Goal: Communication & Community: Answer question/provide support

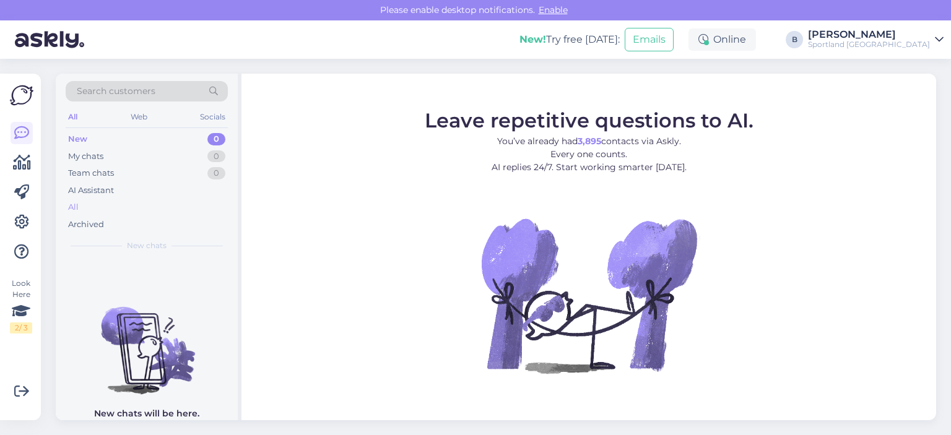
click at [82, 204] on div "All" at bounding box center [147, 207] width 162 height 17
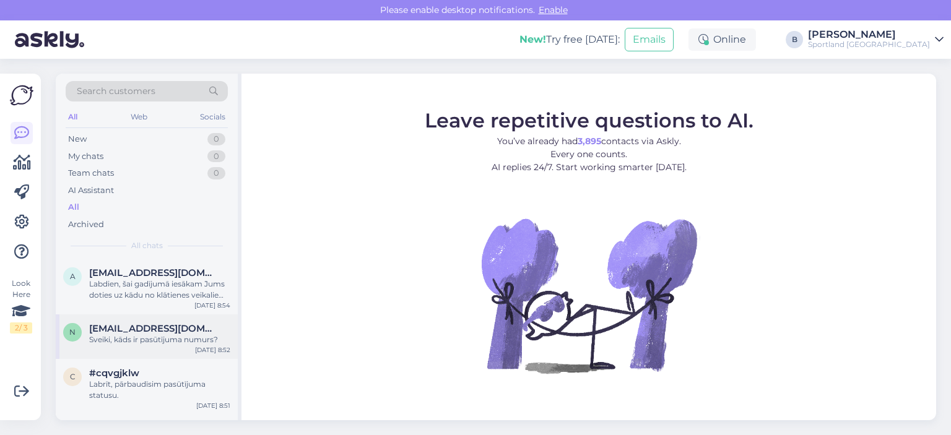
click at [141, 344] on div "Sveiki, kāds ir pasūtījuma numurs?" at bounding box center [159, 339] width 141 height 11
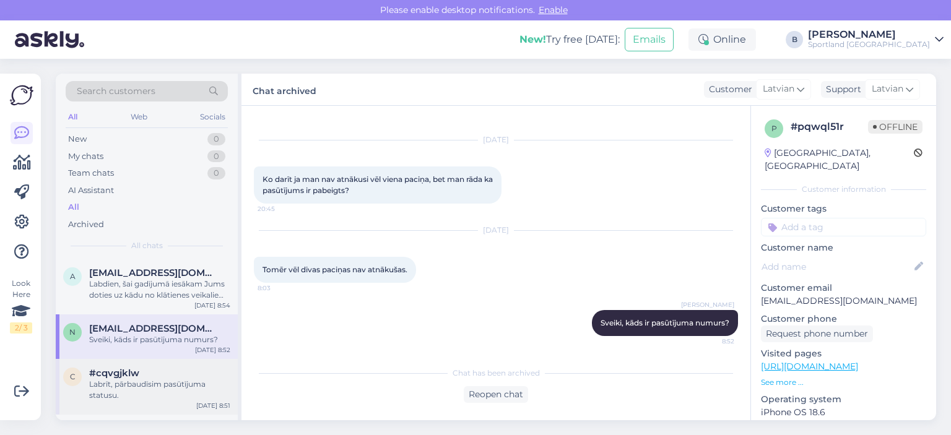
click at [139, 398] on div "Labrīt, pārbaudīsim pasūtījuma statusu." at bounding box center [159, 390] width 141 height 22
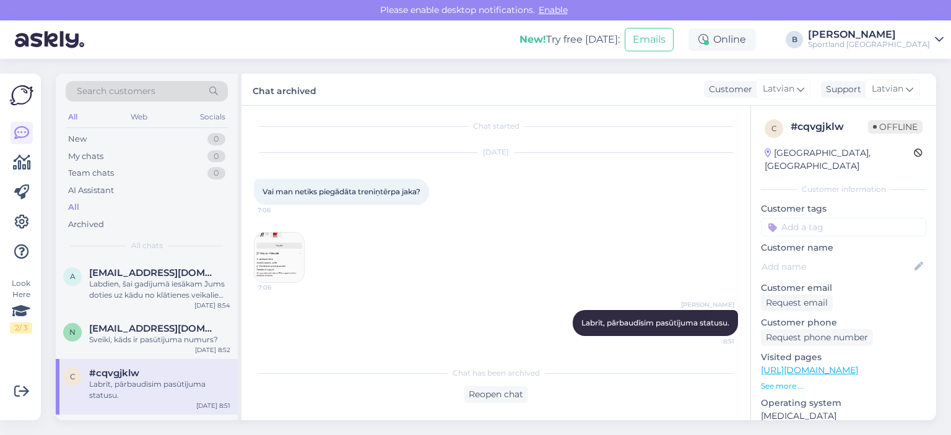
click at [286, 256] on img at bounding box center [280, 258] width 50 height 50
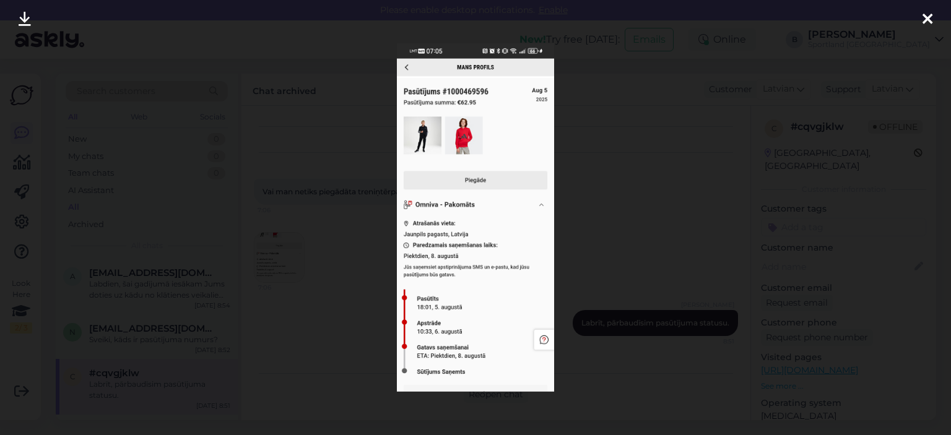
drag, startPoint x: 286, startPoint y: 256, endPoint x: 280, endPoint y: 253, distance: 6.9
click at [286, 256] on div at bounding box center [475, 217] width 951 height 435
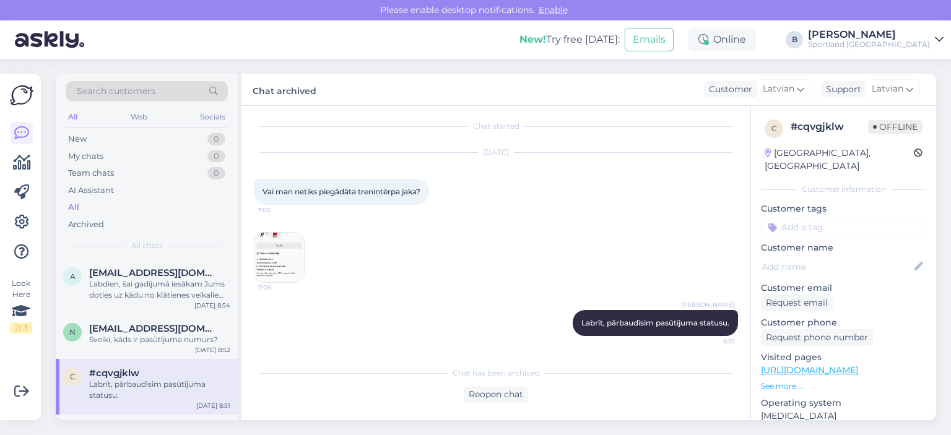
click at [277, 252] on img at bounding box center [280, 258] width 50 height 50
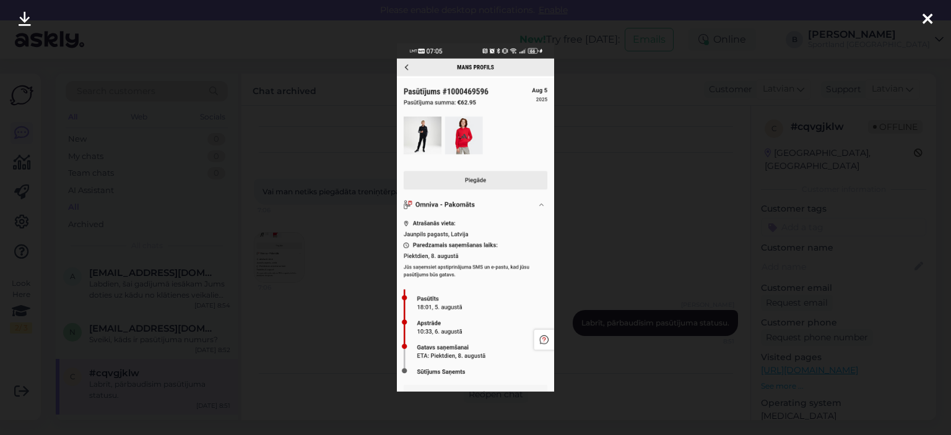
click at [615, 188] on div at bounding box center [475, 217] width 951 height 435
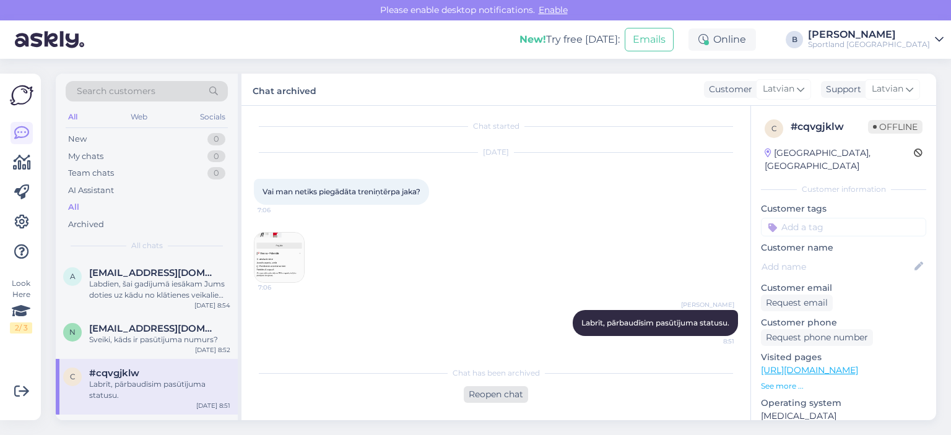
click at [481, 388] on div "Reopen chat" at bounding box center [496, 394] width 64 height 17
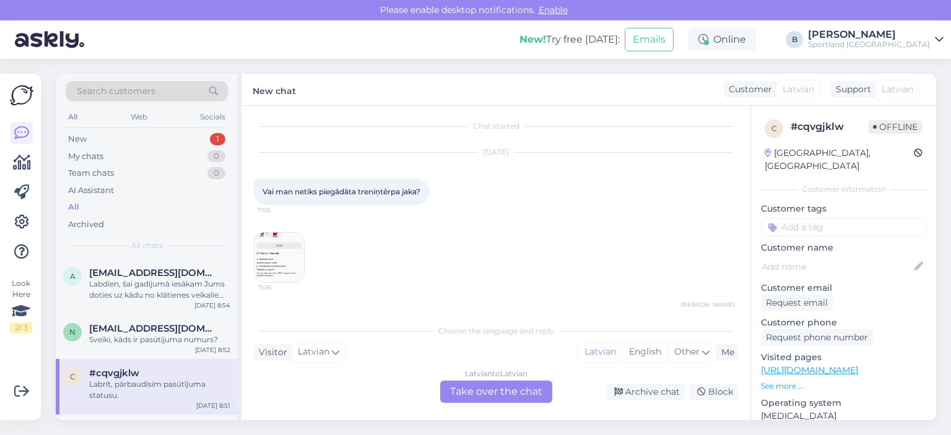
click at [479, 386] on div "Latvian to Latvian Take over the chat" at bounding box center [496, 392] width 112 height 22
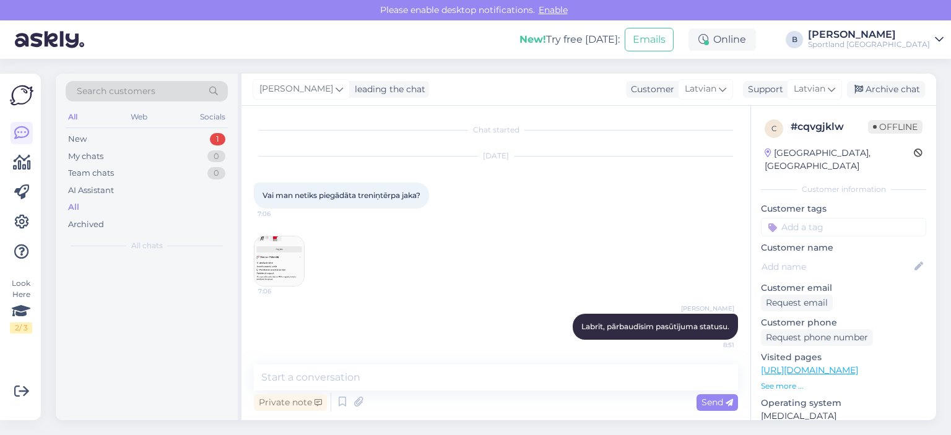
scroll to position [1, 0]
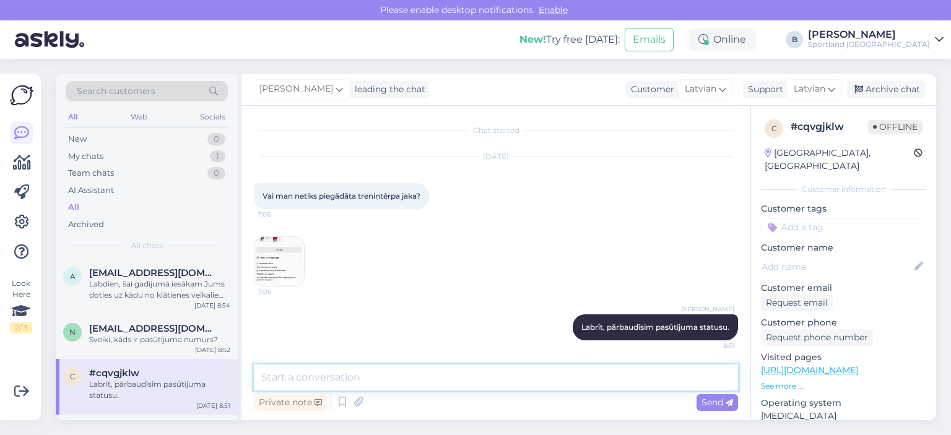
click at [458, 382] on textarea at bounding box center [496, 378] width 484 height 26
paste textarea "ADIDAS BOYS' FITTED TRACKSUIT"
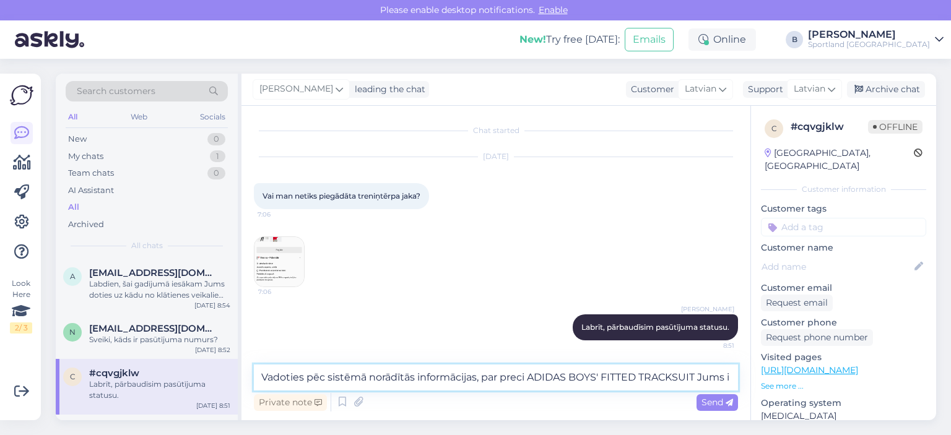
scroll to position [5, 0]
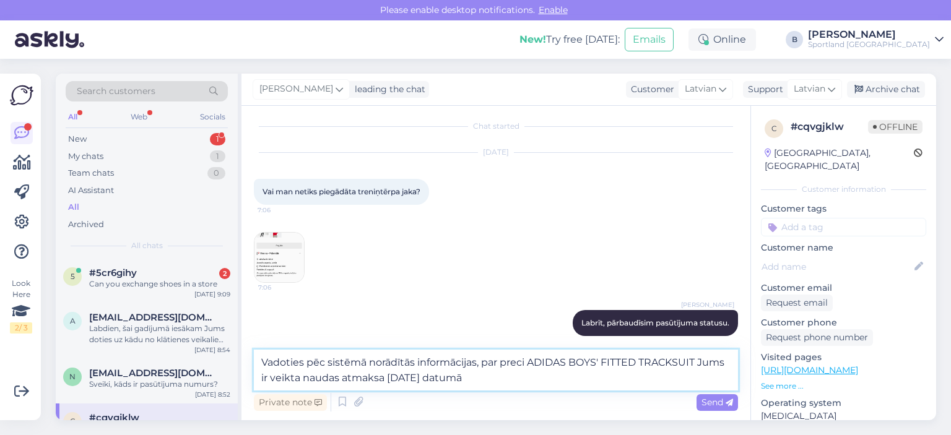
type textarea "Vadoties pēc sistēmā norādītās informācijas, par preci ADIDAS BOYS' FITTED TRAC…"
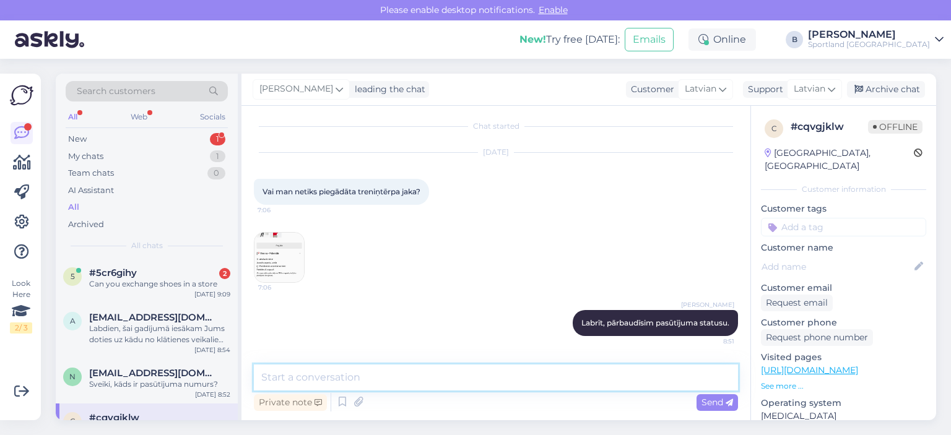
scroll to position [77, 0]
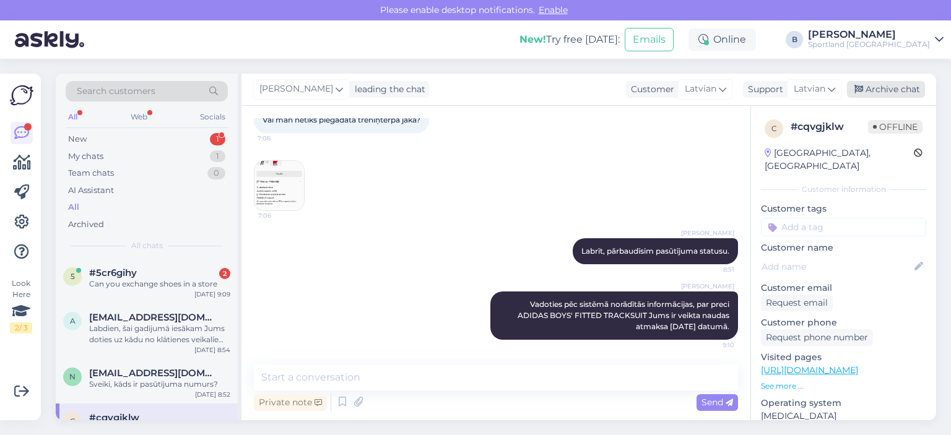
click at [870, 87] on div "Archive chat" at bounding box center [886, 89] width 78 height 17
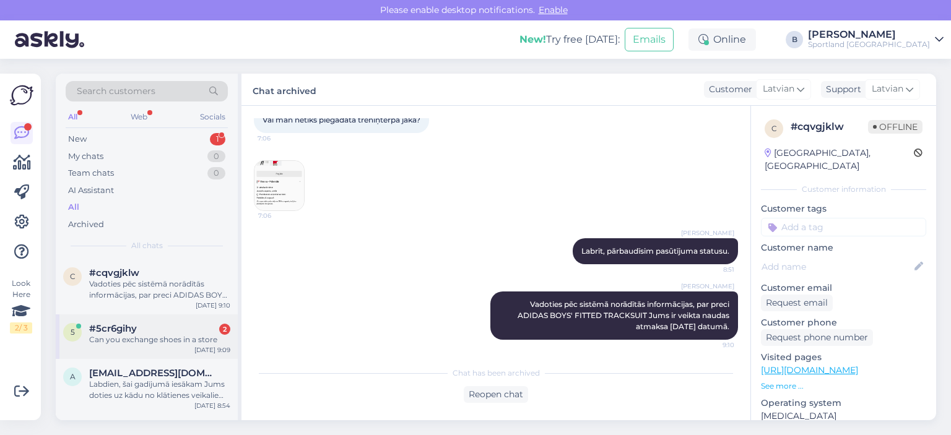
drag, startPoint x: 149, startPoint y: 331, endPoint x: 165, endPoint y: 330, distance: 16.8
click at [149, 333] on div "#5cr6gihy 2" at bounding box center [159, 328] width 141 height 11
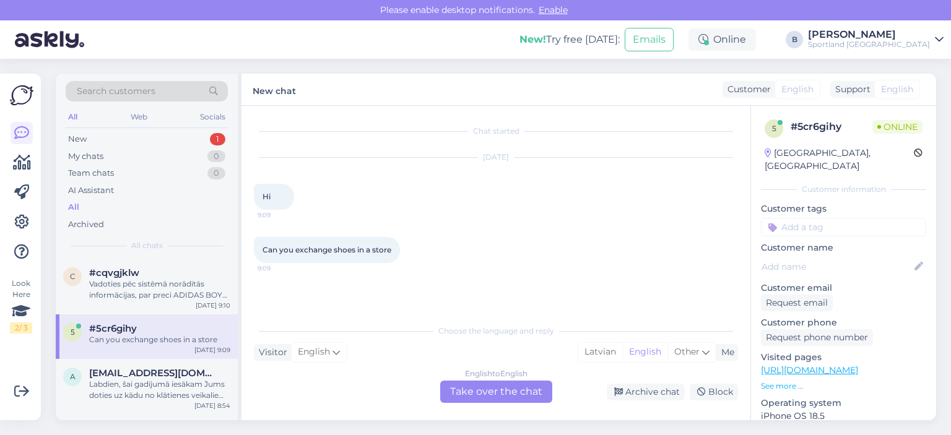
click at [518, 383] on div "English to English Take over the chat" at bounding box center [496, 392] width 112 height 22
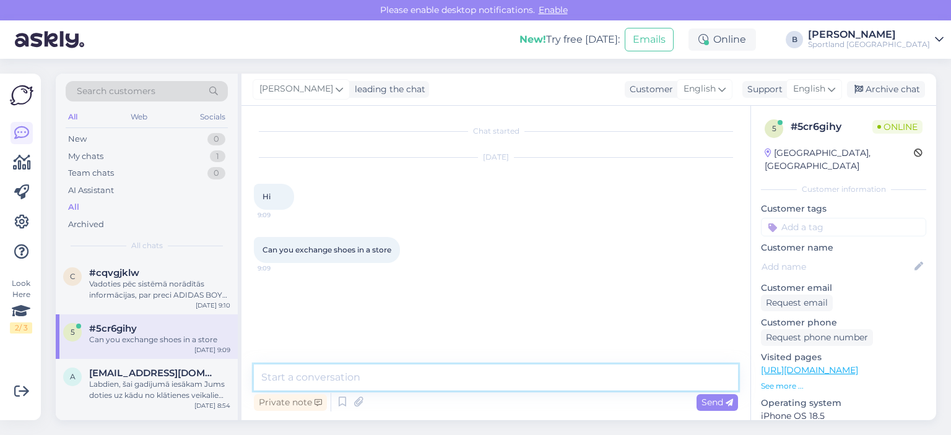
click at [438, 380] on textarea at bounding box center [496, 378] width 484 height 26
click at [823, 94] on span "English" at bounding box center [809, 89] width 32 height 14
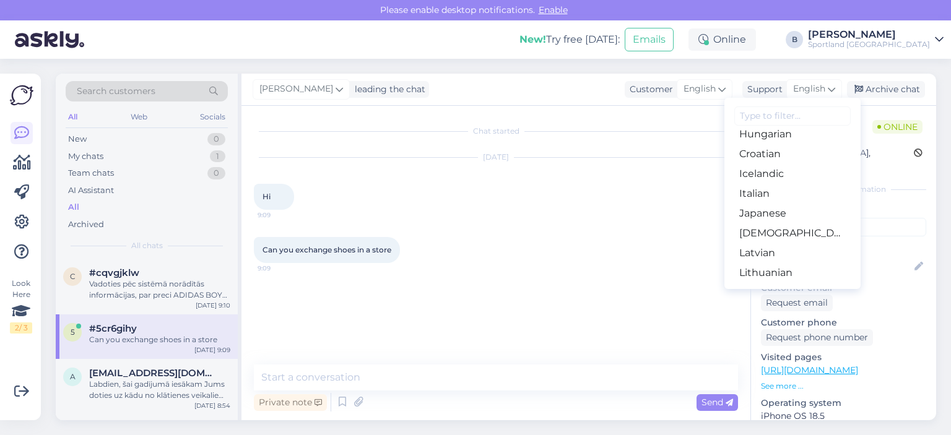
scroll to position [310, 0]
click at [768, 192] on link "Latvian" at bounding box center [793, 191] width 136 height 20
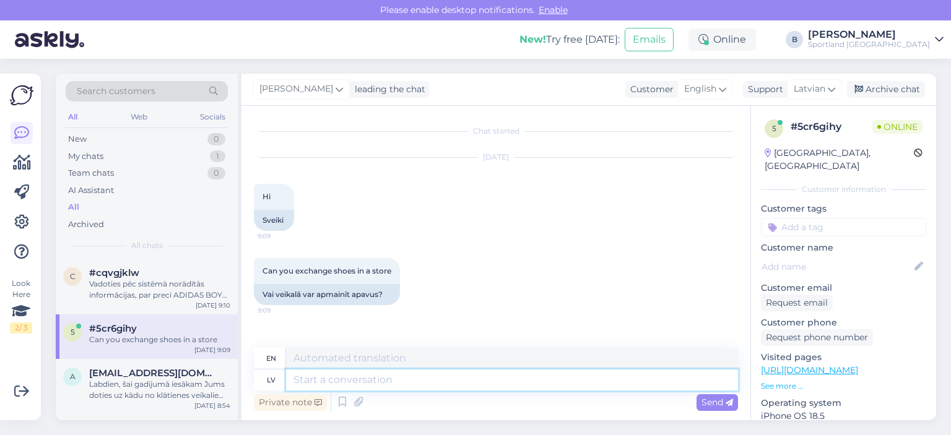
click at [420, 382] on textarea at bounding box center [512, 380] width 452 height 21
type textarea "Sveiki,"
type textarea "Hello,"
type textarea "Sveiki, jā."
type textarea "Hello, yes."
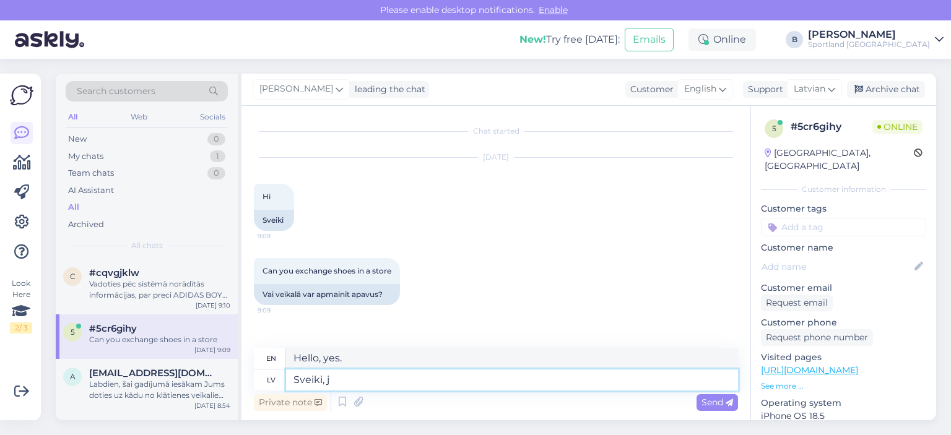
type textarea "Sveiki,"
type textarea "Hello,"
type textarea "Sveiki, apavu"
type textarea "Hello, shoe"
type textarea "[PERSON_NAME], apaviem i"
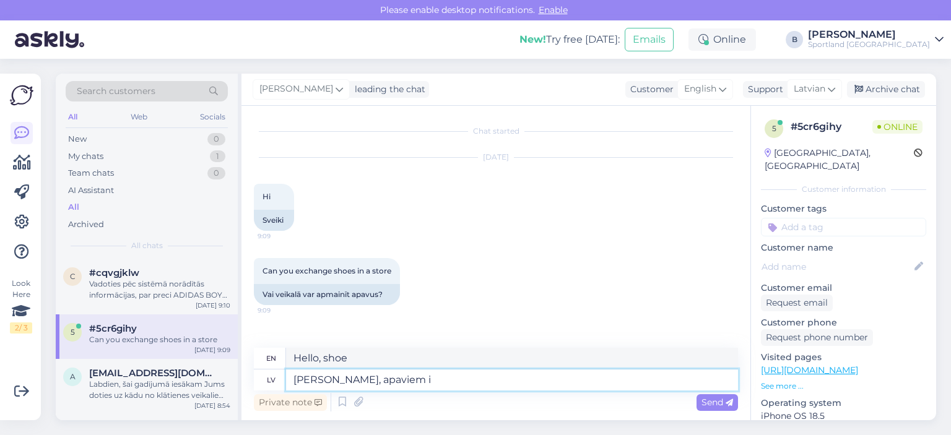
type textarea "Hello, shoes"
type textarea "Sveiki, apaviem izmērus"
type textarea "Hello, what are the shoe sizes?"
type textarea "[PERSON_NAME], apaviem izmērus ir ie"
type textarea "Hello, the shoe sizes are"
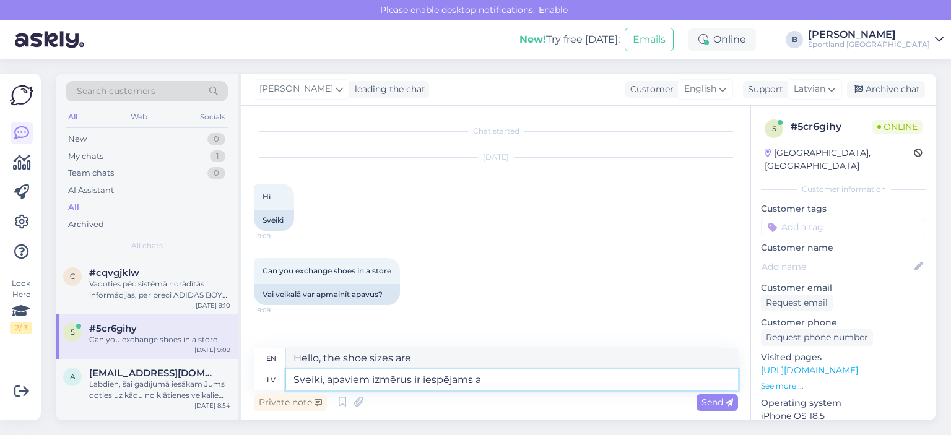
type textarea "Sveiki, apaviem izmērus ir iespējams ap"
type textarea "Hello, is it possible to get shoe sizes?"
type textarea "Sveiki, apaviem izmērus ir iespējams apmainīt"
type textarea "Hello, it is possible to exchange shoe sizes."
type textarea "Sveiki, apaviem izmērus ir iespējams apmainīt tikai k"
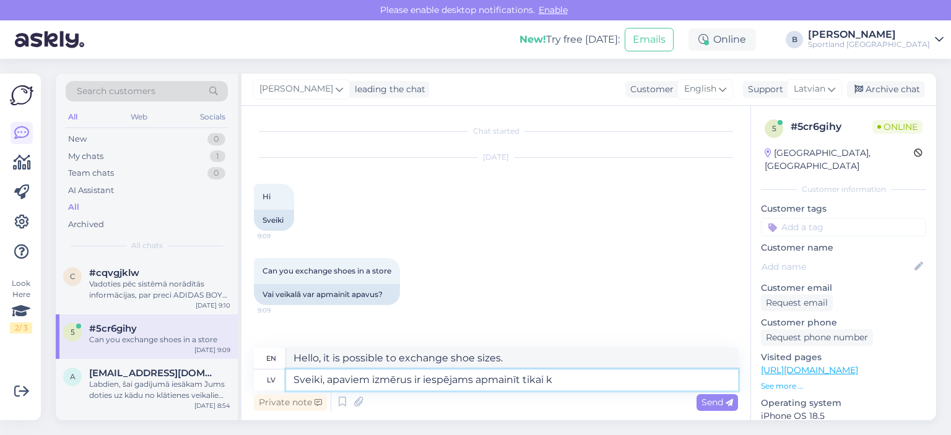
type textarea "Hello, it is only possible to exchange shoe sizes"
type textarea "Sveiki, apaviem izmērus ir iespējams apmainīt tikai klātienes"
type textarea "Hello, shoe sizes can only be exchanged in person."
type textarea "Sveiki, apaviem izmērus ir iespējams apmainīt tikai klātienes veikalos."
type textarea "Hello, shoe sizes can only be exchanged in-store."
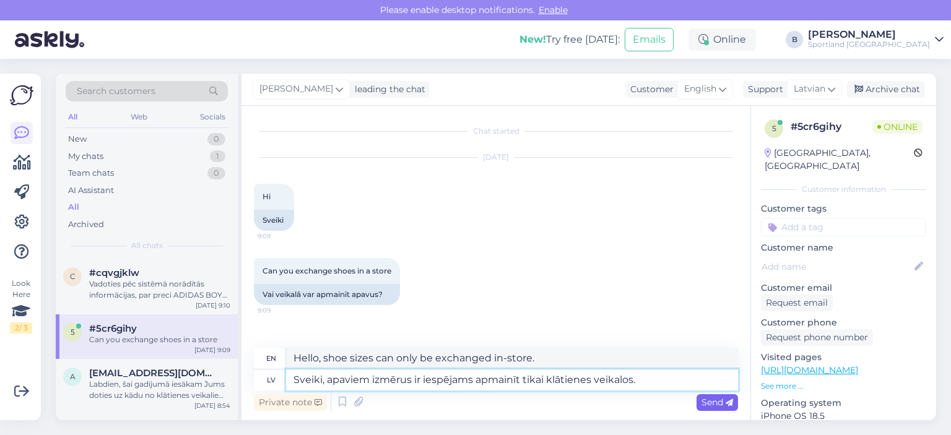
type textarea "Sveiki, apaviem izmērus ir iespējams apmainīt tikai klātienes veikalos."
click at [717, 408] on div "Send" at bounding box center [717, 403] width 41 height 17
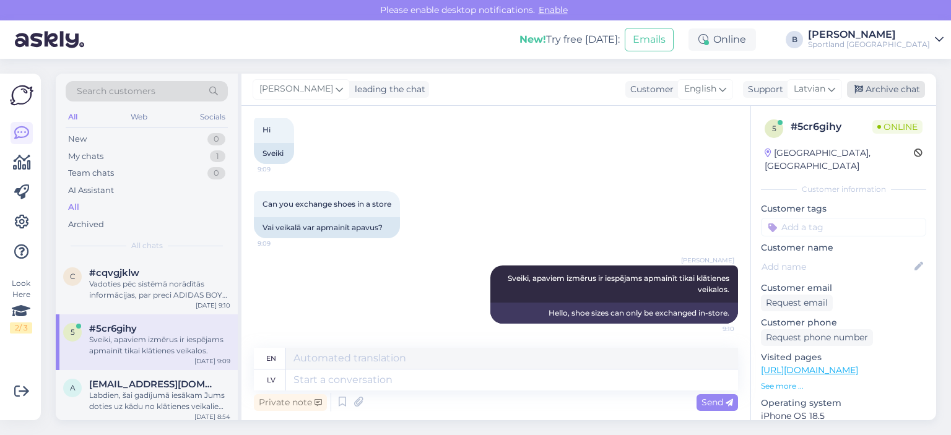
click at [875, 96] on div "Archive chat" at bounding box center [886, 89] width 78 height 17
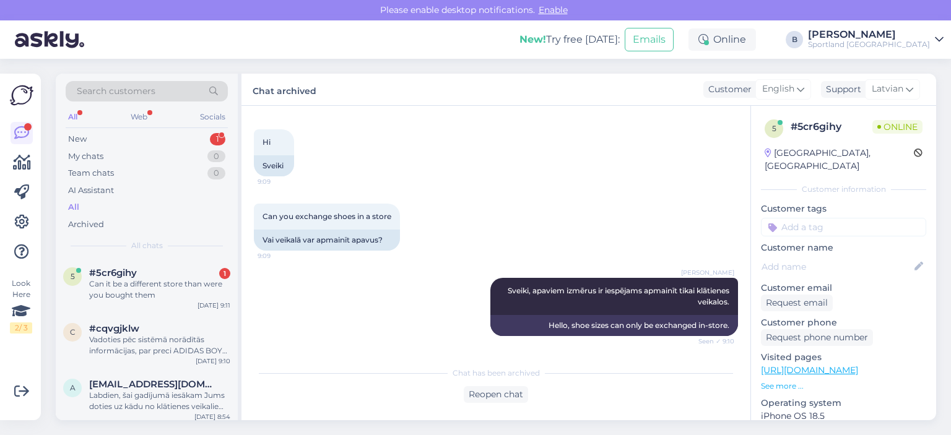
scroll to position [108, 0]
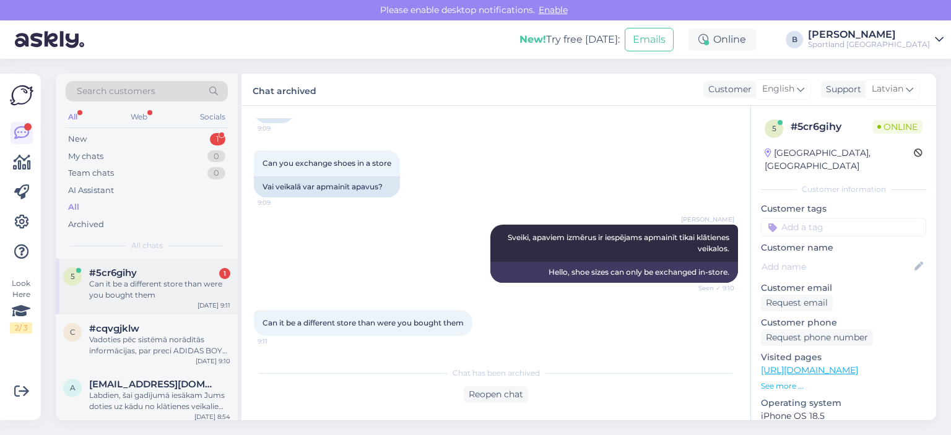
click at [190, 289] on div "Can it be a different store than were you bought them" at bounding box center [159, 290] width 141 height 22
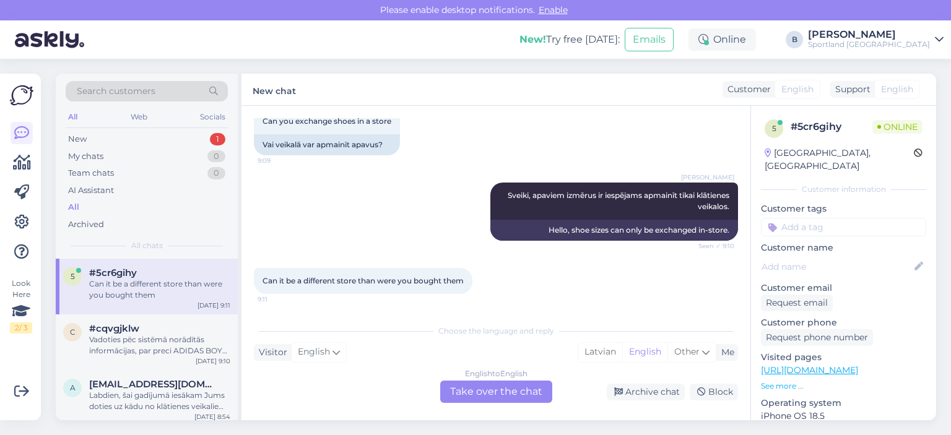
click at [518, 393] on div "English to English Take over the chat" at bounding box center [496, 392] width 112 height 22
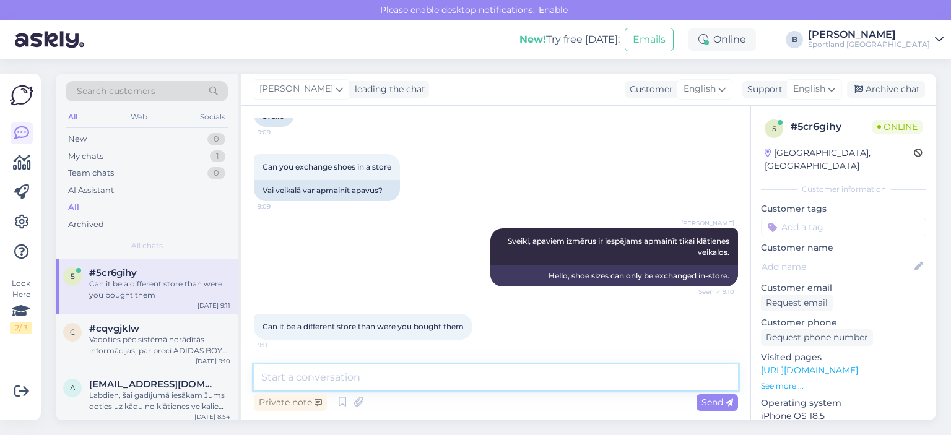
click at [500, 381] on textarea at bounding box center [496, 378] width 484 height 26
click at [816, 87] on span "English" at bounding box center [809, 89] width 32 height 14
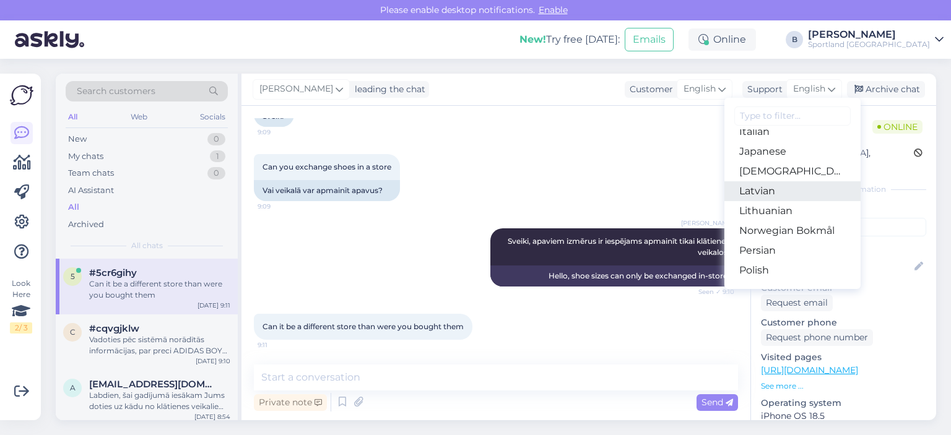
click at [795, 190] on link "Latvian" at bounding box center [793, 191] width 136 height 20
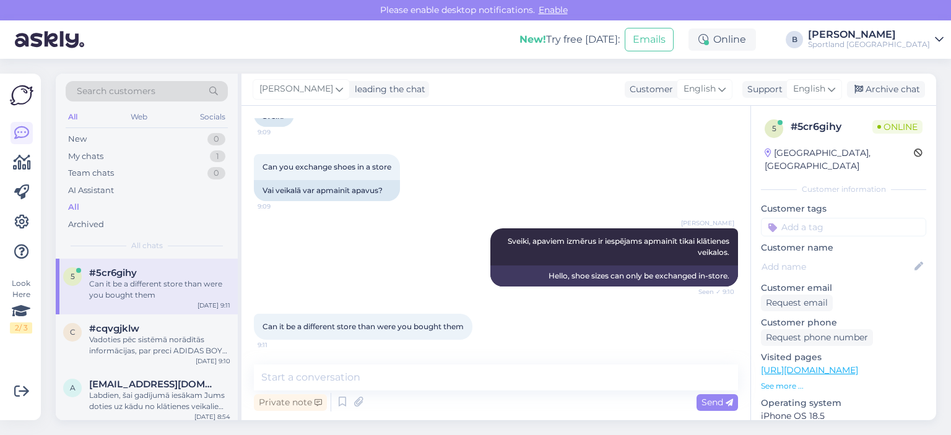
scroll to position [150, 0]
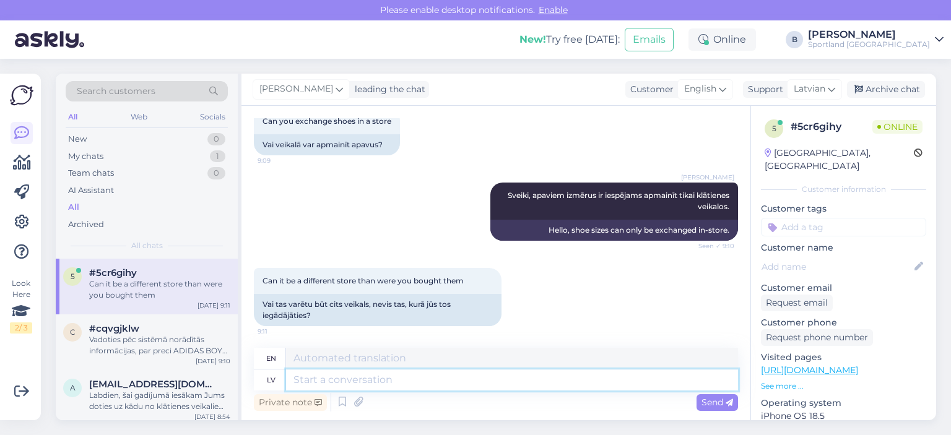
click at [468, 374] on textarea at bounding box center [512, 380] width 452 height 21
type textarea "Jā,"
type textarea "Yes,"
type textarea "Jā, Jūs v"
type textarea "Yes, you"
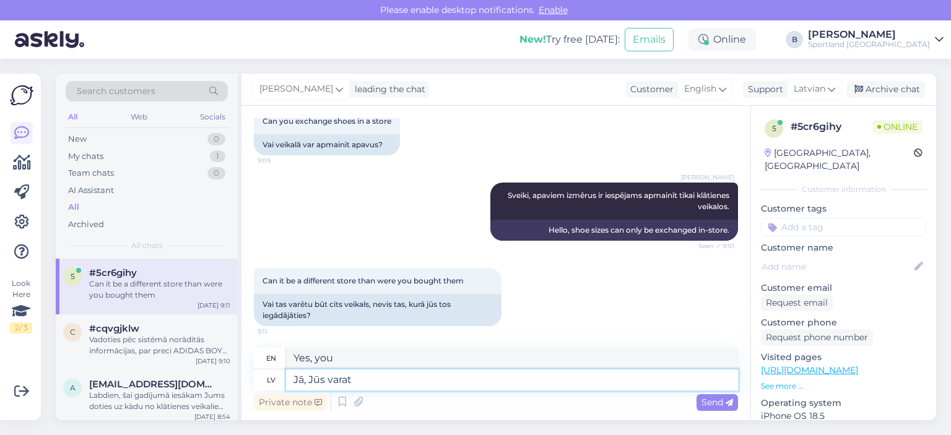
type textarea "Jā, Jūs varat"
type textarea "Yes, you can."
type textarea "Jā, Jūs varat arī c"
type textarea "Yes, you can too"
type textarea "Jā, Jūs varat arī citā v"
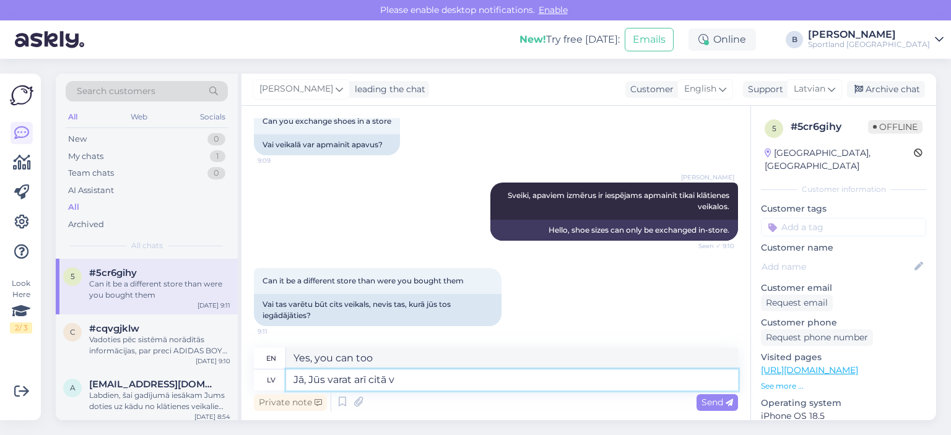
type textarea "Yes, you can also in another"
type textarea "Jā, Jūs varat arī citā veikalā to"
type textarea "Yes, you can also go to another store"
type textarea "Jā, Jūs varat arī citā veikalā to i"
type textarea "Yes, you can also buy it at another store."
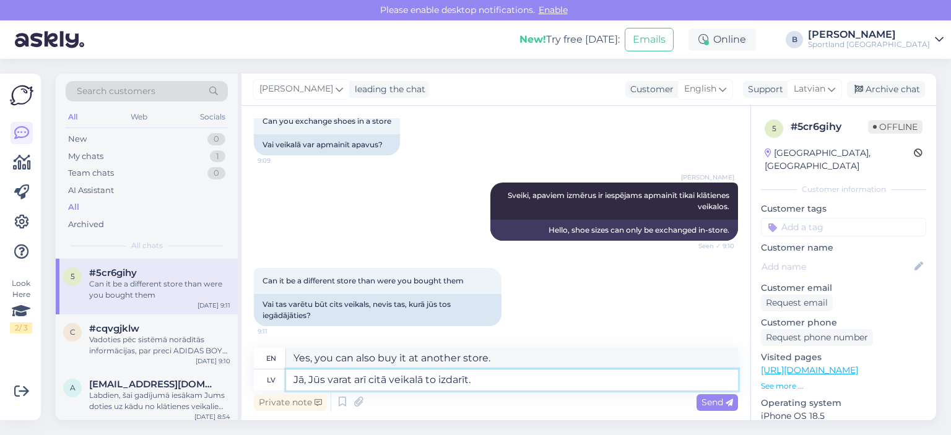
type textarea "Jā, Jūs varat arī citā veikalā to izdarīt. N"
type textarea "Yes, you can also do this at another store."
type textarea "Jā, Jūs varat arī citā veikalā to izdarīt. Nepieciešams l"
type textarea "Yes, you can also do this at another store. Required"
type textarea "Jā, Jūs varat arī citā veikalā to izdarīt. Nepieciešams līdz"
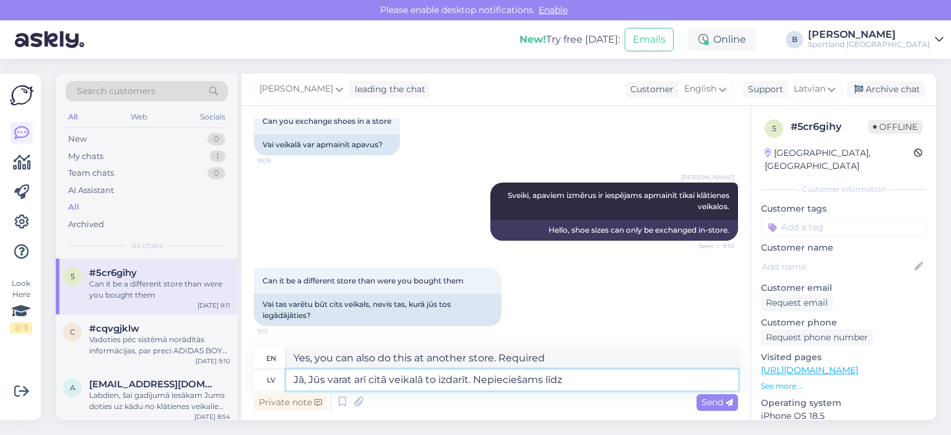
type textarea "Yes, you can also do this at another store. It takes up to"
type textarea "Jā, Jūs varat arī citā veikalā to izdarīt. Nepieciešams līdz derīgs pir"
type textarea "Yes, you can also do this at another store. Valid until required"
type textarea "Jā, Jūs varat arī citā veikalā to izdarīt. Nepieciešams līdz derīgs pirkuma č"
type textarea "Yes, you can also do this at another store. A valid proof of purchase is requir…"
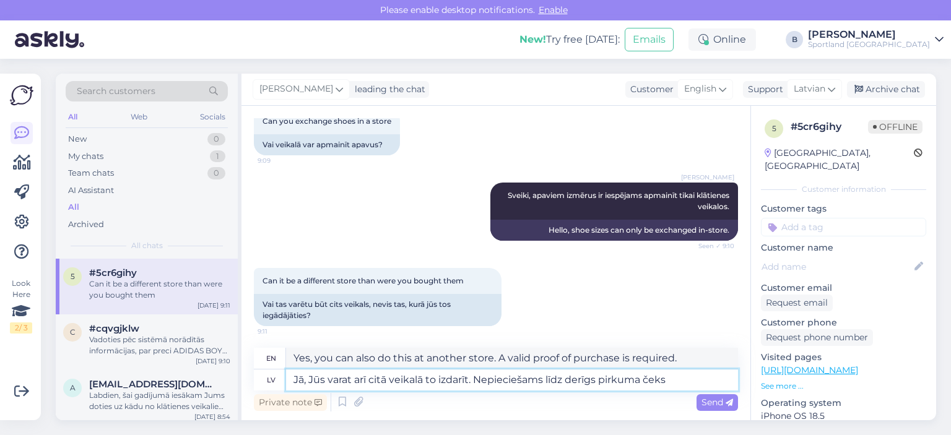
type textarea "Jā, Jūs varat arī citā veikalā to izdarīt. Nepieciešams līdz derīgs pirkuma ček…"
type textarea "Yes, you can also do this at another store. A valid purchase receipt is require…"
drag, startPoint x: 676, startPoint y: 381, endPoint x: 548, endPoint y: 388, distance: 128.4
click at [548, 388] on textarea "Jā, Jūs varat arī citā veikalā to izdarīt. Nepieciešams līdz derīgs pirkuma ček…" at bounding box center [512, 380] width 452 height 21
type textarea "Jā, Jūs varat arī citā veikalā to izdarīt. Nepieciešams"
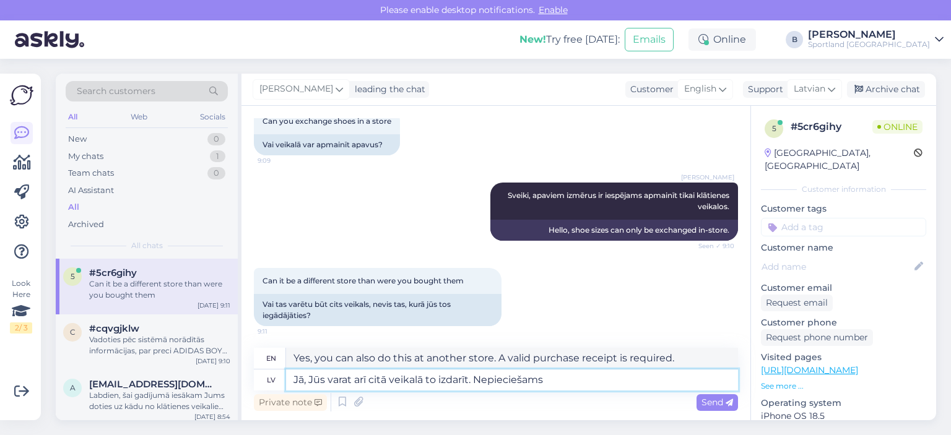
type textarea "Yes, you can also do this at another store. Required"
type textarea "Jā, Jūs varat arī citā veikalā to izdarīt. Nepieciešams pirkuma"
type textarea "Yes, you can also do this at another store. Proof of purchase required"
type textarea "Jā, Jūs varat arī citā veikalā to izdarīt. Nepieciešams pirkuma čeks."
type textarea "Yes, you can also do this at another store. A receipt is required."
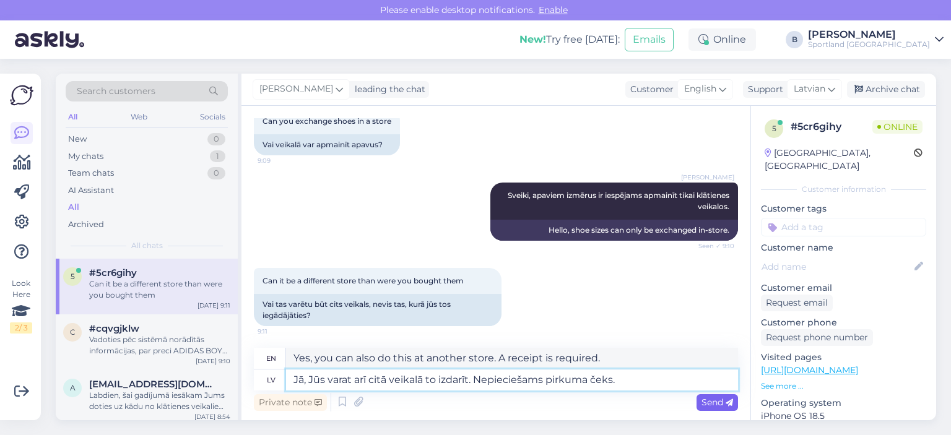
type textarea "Jā, Jūs varat arī citā veikalā to izdarīt. Nepieciešams pirkuma čeks."
click at [714, 401] on span "Send" at bounding box center [718, 402] width 32 height 11
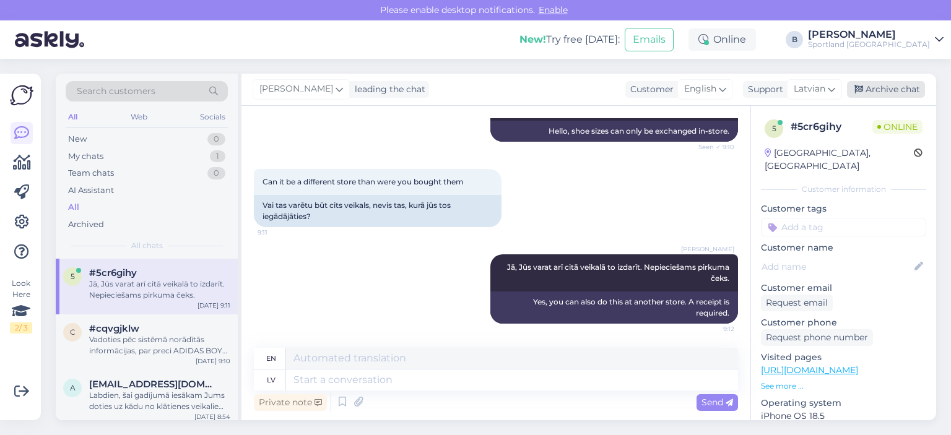
click at [902, 92] on div "Archive chat" at bounding box center [886, 89] width 78 height 17
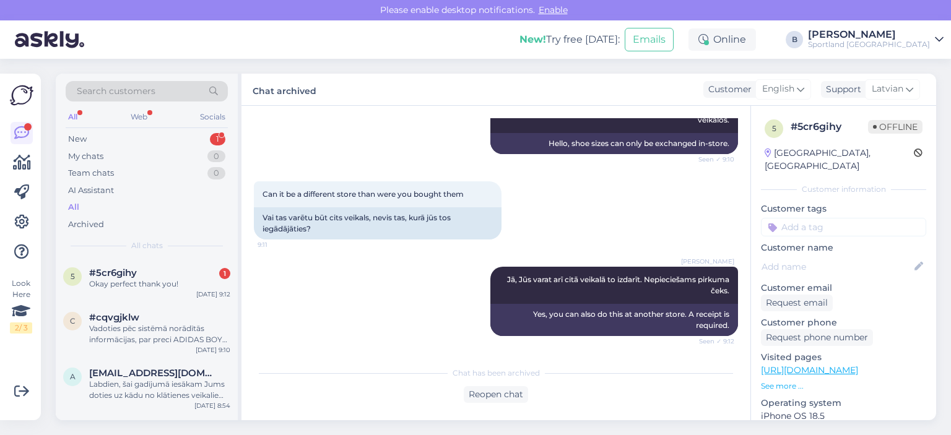
scroll to position [290, 0]
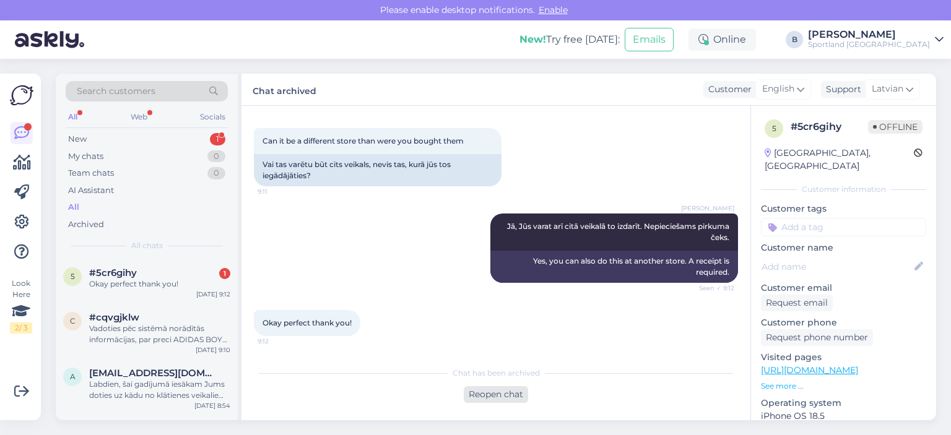
click at [497, 402] on div "Reopen chat" at bounding box center [496, 394] width 64 height 17
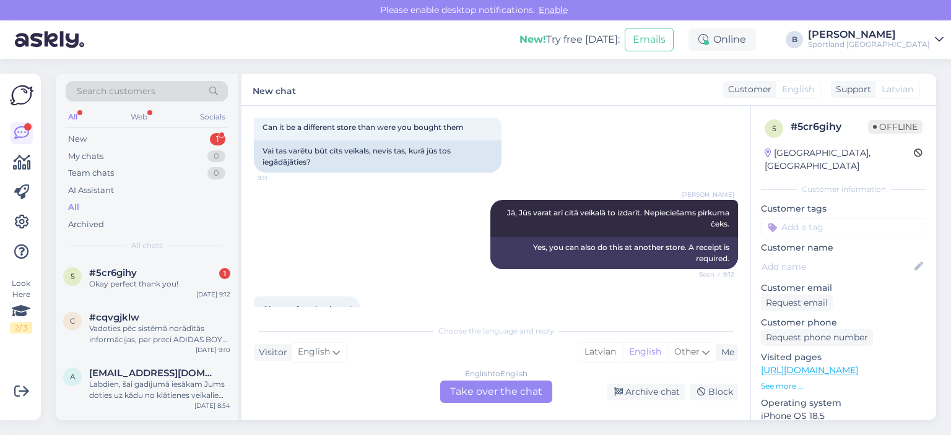
click at [463, 388] on div "English to English Take over the chat" at bounding box center [496, 392] width 112 height 22
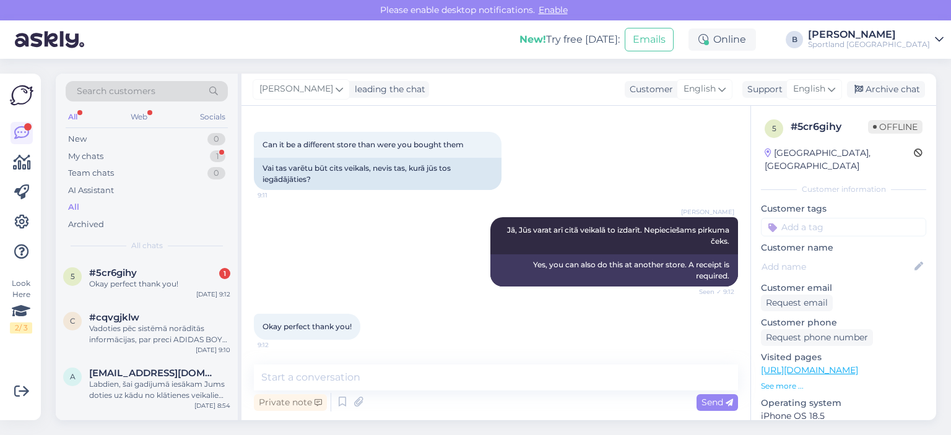
scroll to position [286, 0]
click at [486, 384] on textarea at bounding box center [496, 378] width 484 height 26
click at [813, 94] on span "English" at bounding box center [809, 89] width 32 height 14
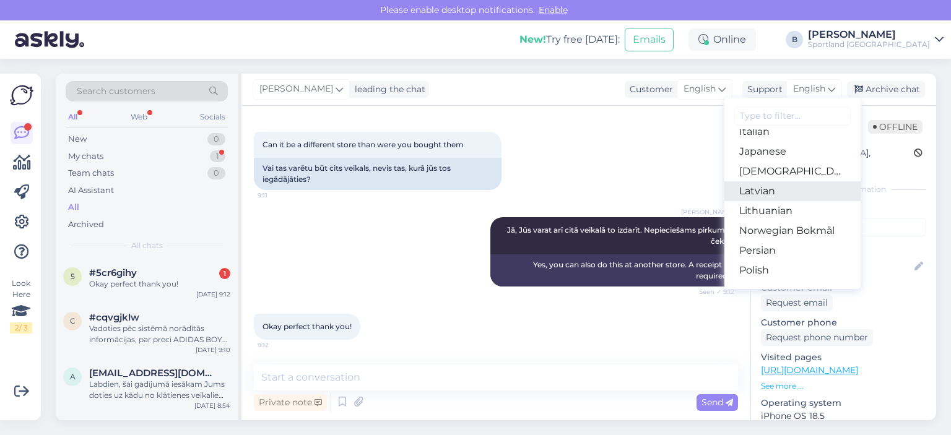
click at [785, 193] on link "Latvian" at bounding box center [793, 191] width 136 height 20
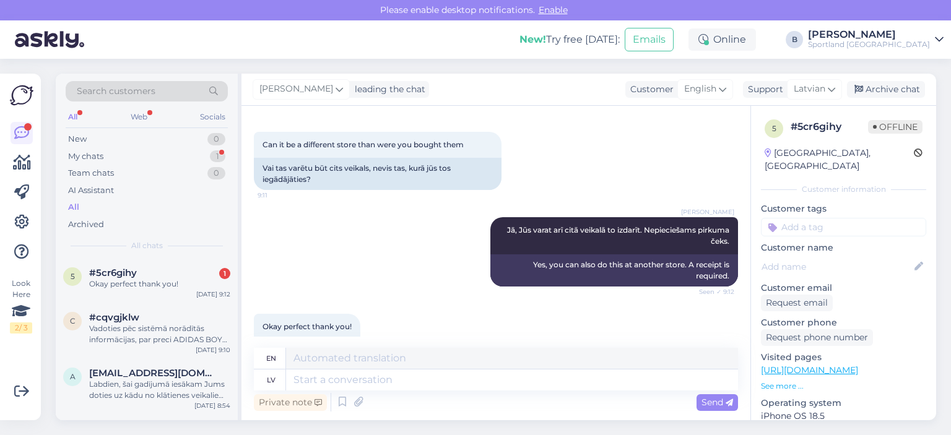
scroll to position [303, 0]
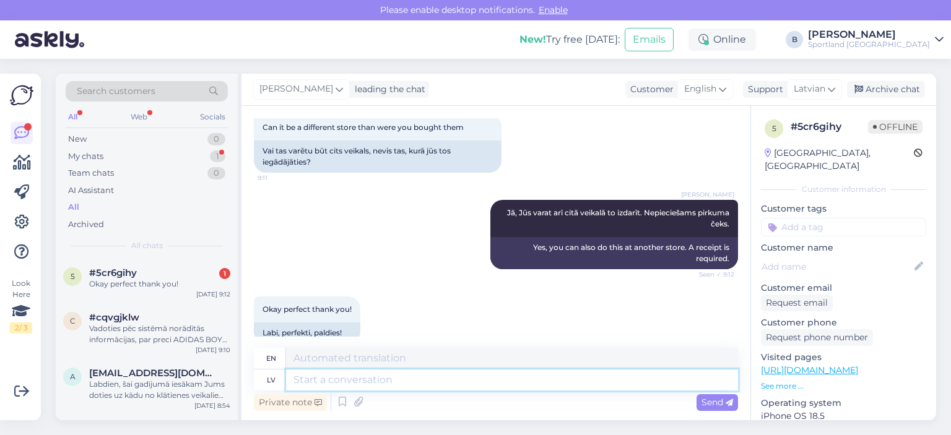
click at [585, 384] on textarea at bounding box center [512, 380] width 452 height 21
type textarea "Jauku"
type textarea "Nice"
type textarea "Jauku Jums d"
type textarea "Nice to meet you"
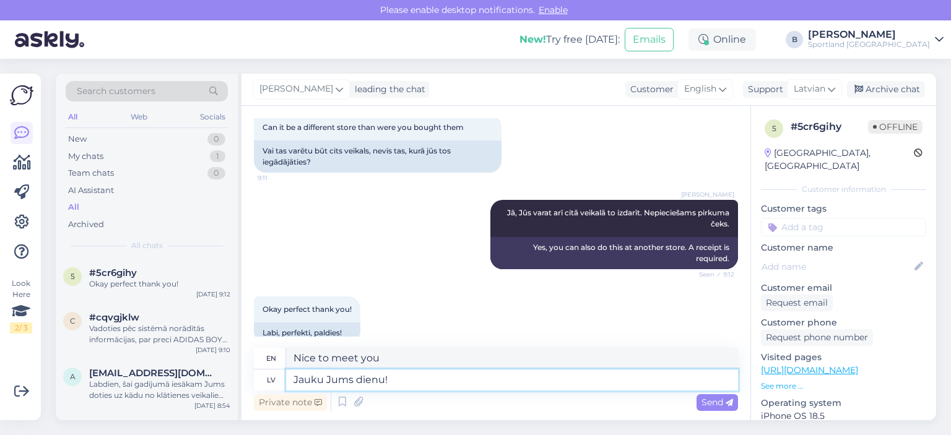
type textarea "Jauku Jums dienu!"
type textarea "Have a nice day!"
type textarea "Jauku Jums dienu! :)"
type textarea "Have a nice day! :)"
type textarea "Jauku Jums dienu! :)"
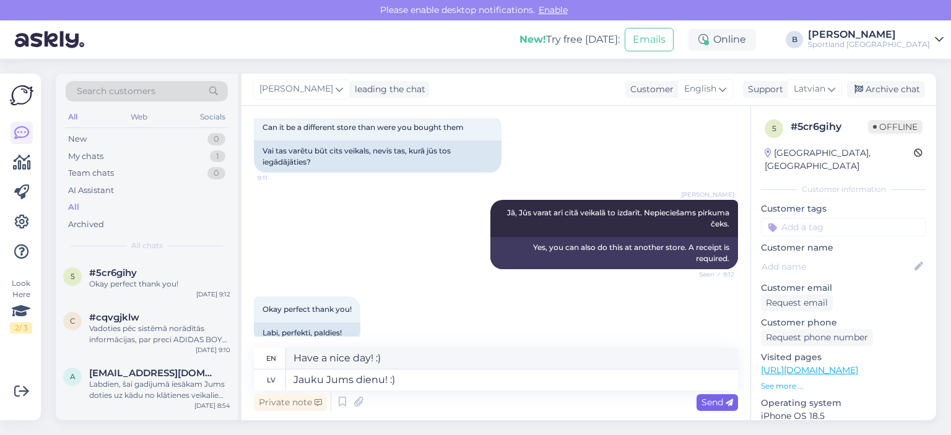
click at [709, 403] on span "Send" at bounding box center [718, 402] width 32 height 11
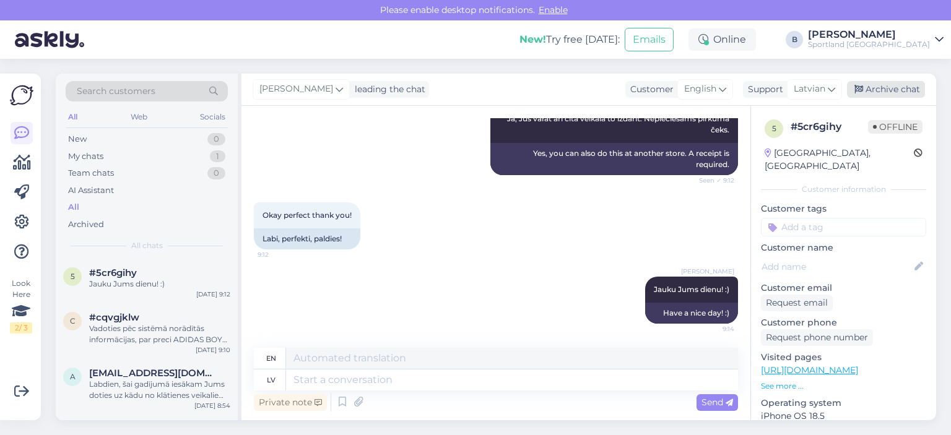
click at [895, 92] on div "Archive chat" at bounding box center [886, 89] width 78 height 17
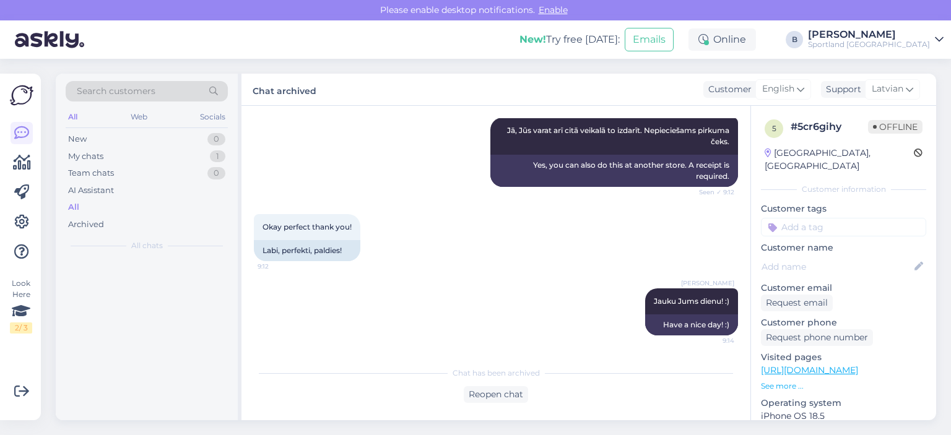
scroll to position [385, 0]
